Goal: Task Accomplishment & Management: Use online tool/utility

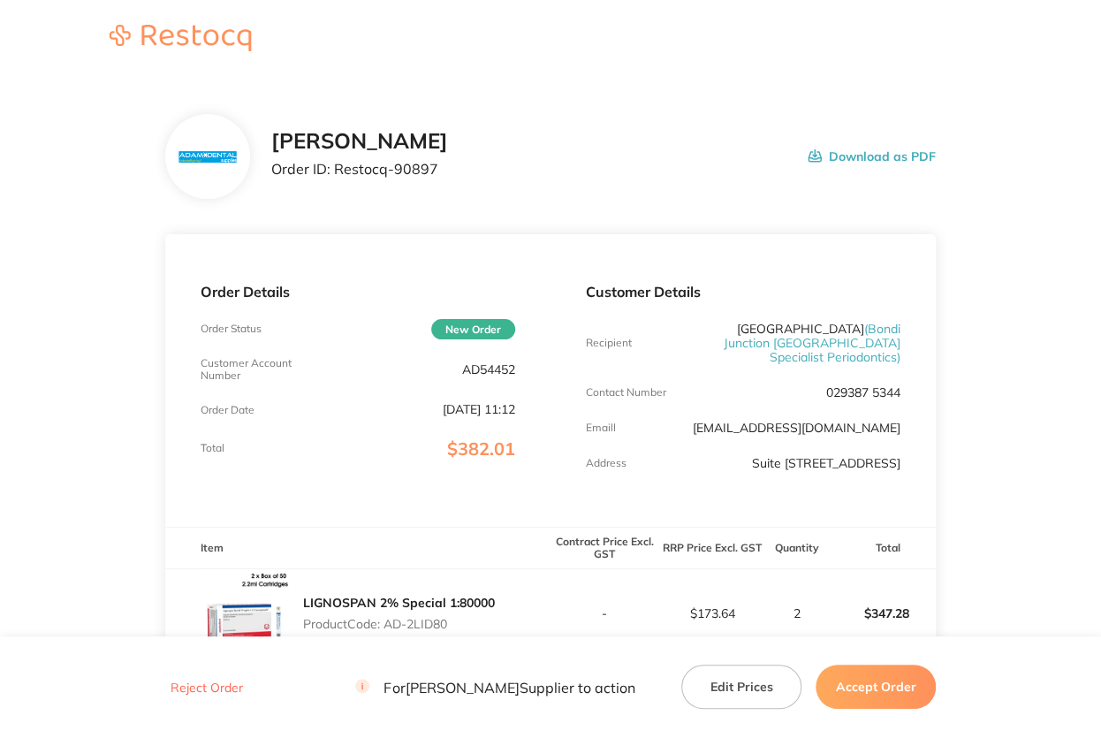
click at [494, 370] on p "AD54452" at bounding box center [488, 369] width 53 height 14
click at [495, 370] on p "AD54452" at bounding box center [488, 369] width 53 height 14
copy p "AD54452"
drag, startPoint x: 333, startPoint y: 166, endPoint x: 550, endPoint y: 173, distance: 217.4
click at [549, 173] on div "[PERSON_NAME] Order ID: Restocq- 90897 Download as PDF" at bounding box center [603, 156] width 664 height 55
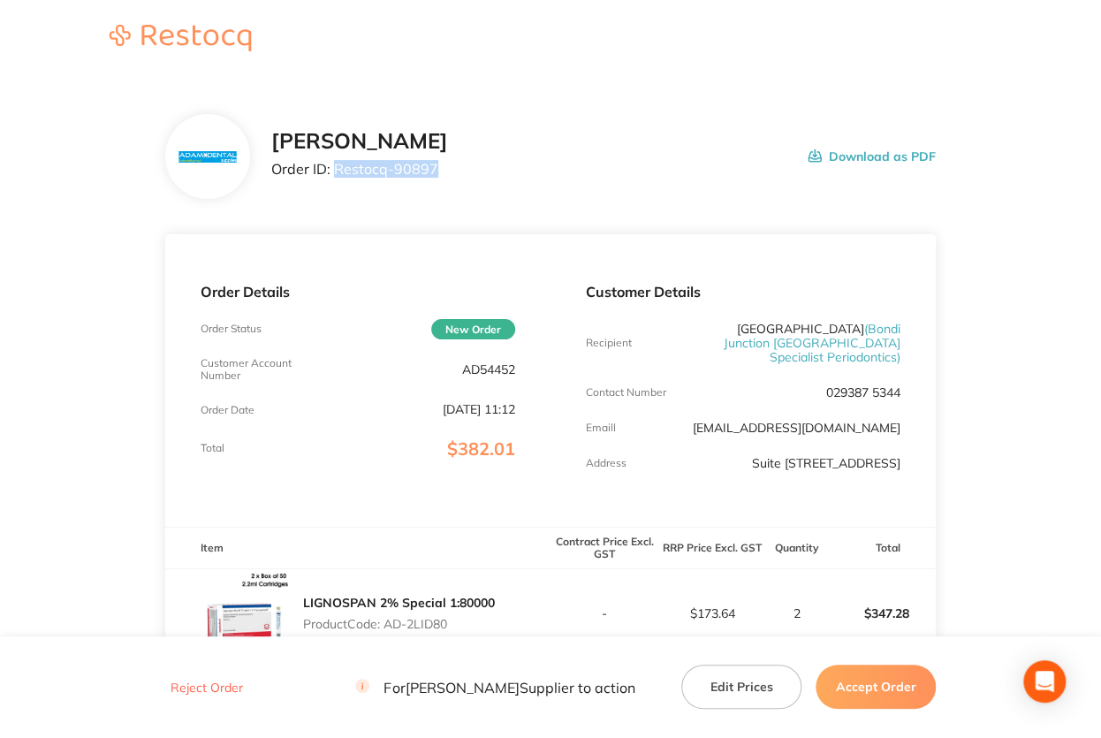
copy p "Restocq- 90897"
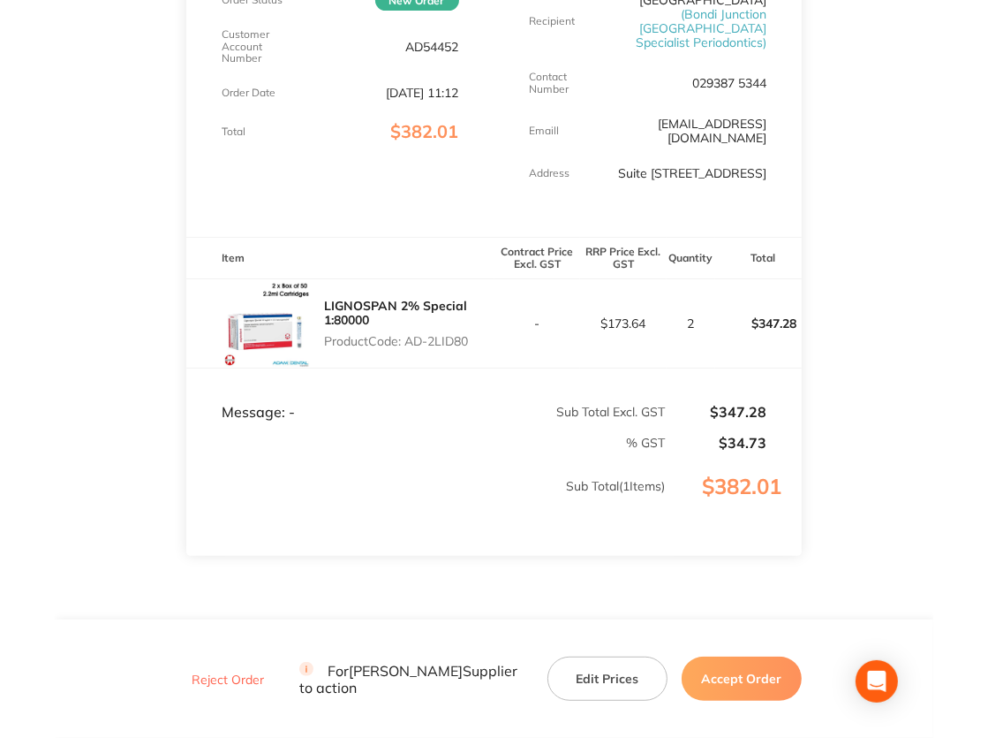
scroll to position [353, 0]
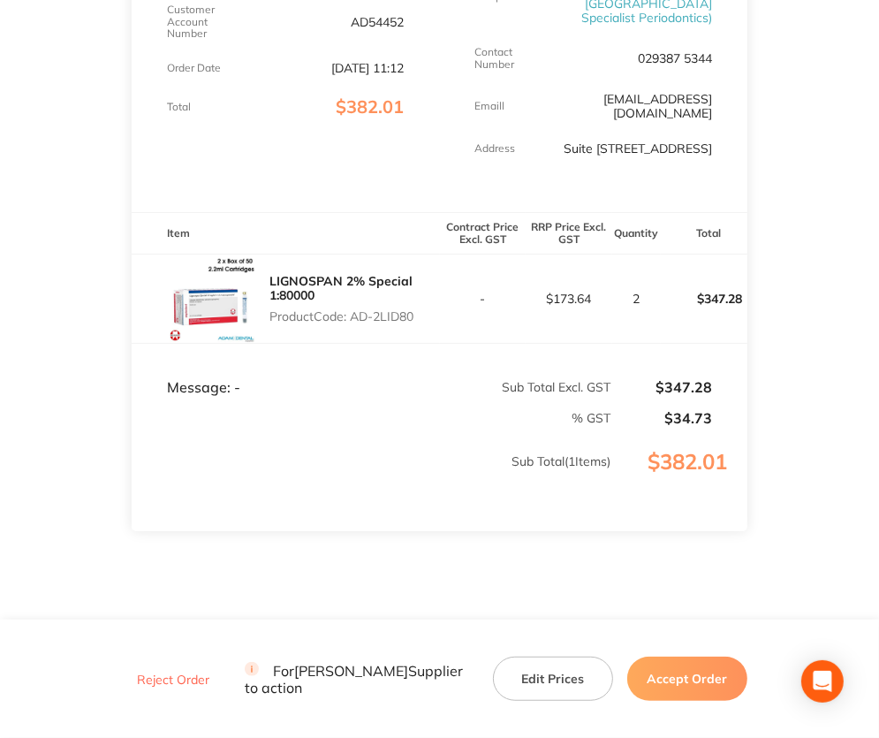
drag, startPoint x: 355, startPoint y: 316, endPoint x: 436, endPoint y: 308, distance: 81.6
click at [436, 309] on p "Product Code: AD-2LID80" at bounding box center [354, 316] width 170 height 14
copy p "AD-2LID80"
click at [675, 682] on button "Accept Order" at bounding box center [687, 678] width 120 height 44
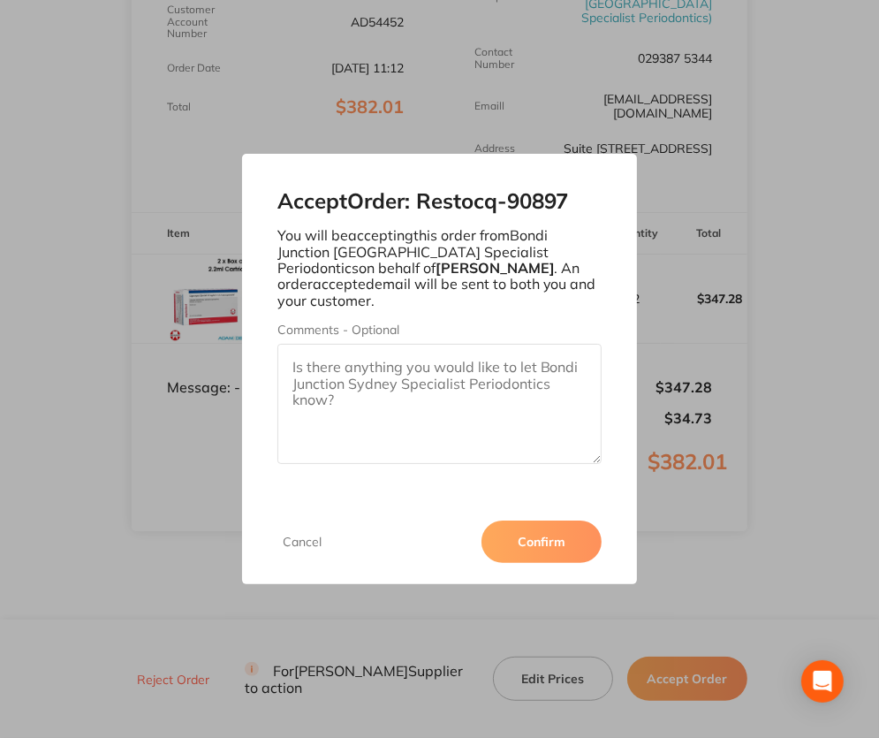
click at [536, 540] on button "Confirm" at bounding box center [541, 541] width 120 height 42
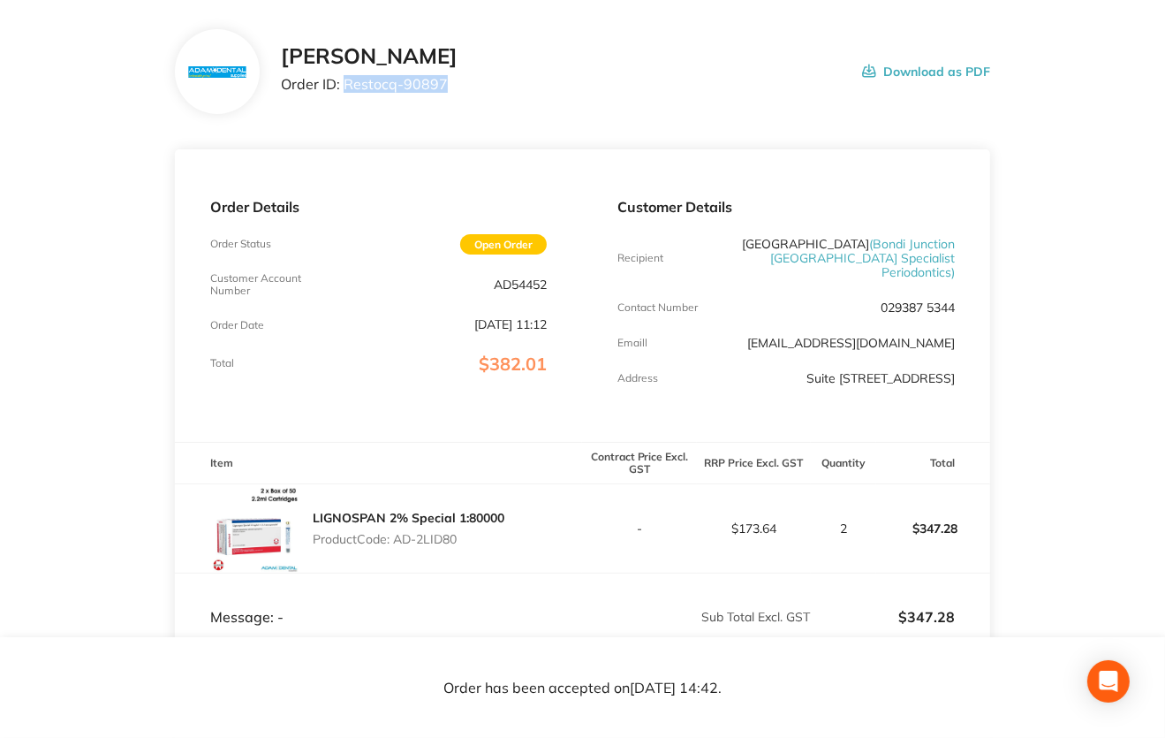
scroll to position [0, 0]
